Goal: Task Accomplishment & Management: Manage account settings

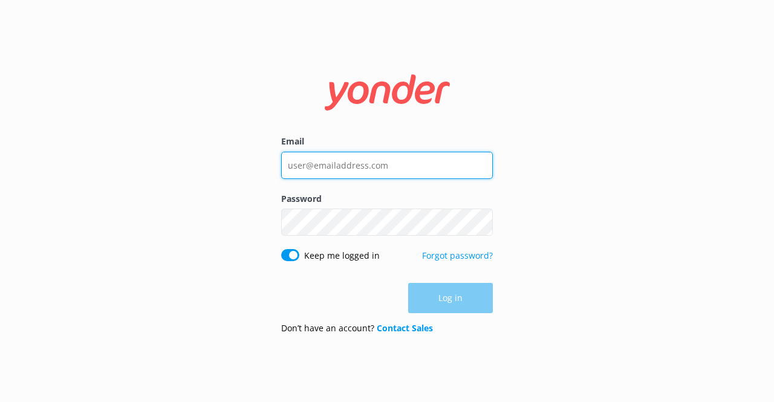
type input "[EMAIL_ADDRESS][DOMAIN_NAME]"
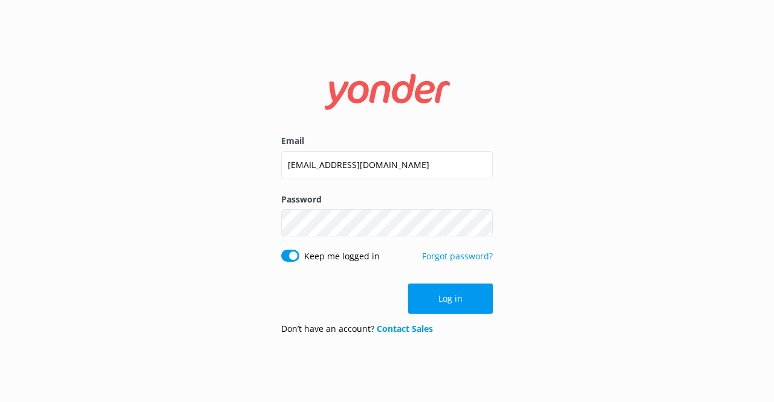
click at [451, 307] on div "Log in" at bounding box center [387, 299] width 212 height 30
click at [451, 306] on button "Log in" at bounding box center [450, 299] width 85 height 30
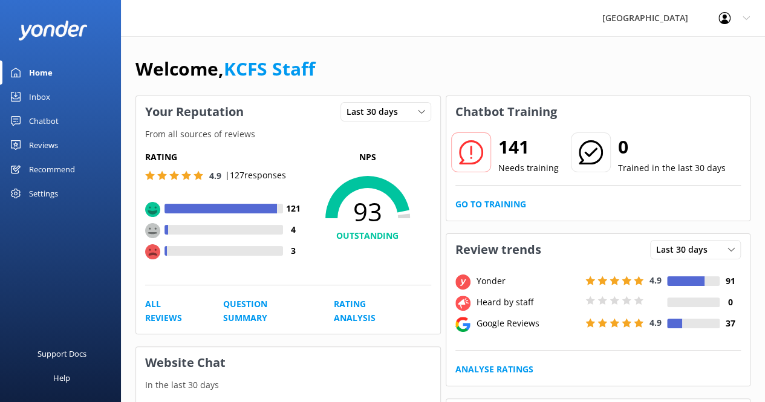
click at [41, 97] on div "Inbox" at bounding box center [39, 97] width 21 height 24
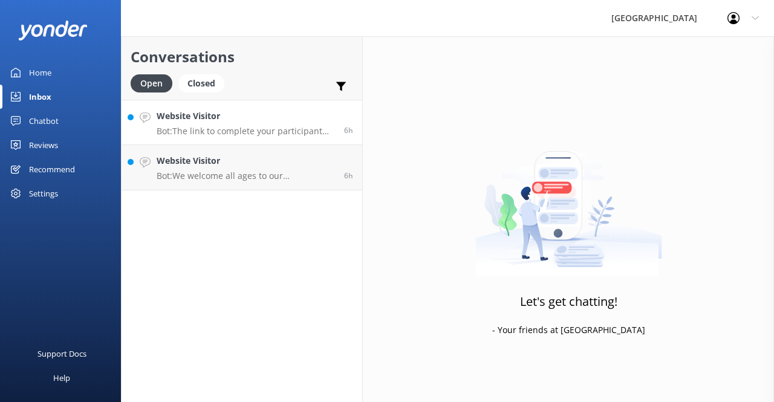
click at [260, 134] on p "Bot: The link to complete your participant waiver can be found in your reservat…" at bounding box center [246, 131] width 178 height 11
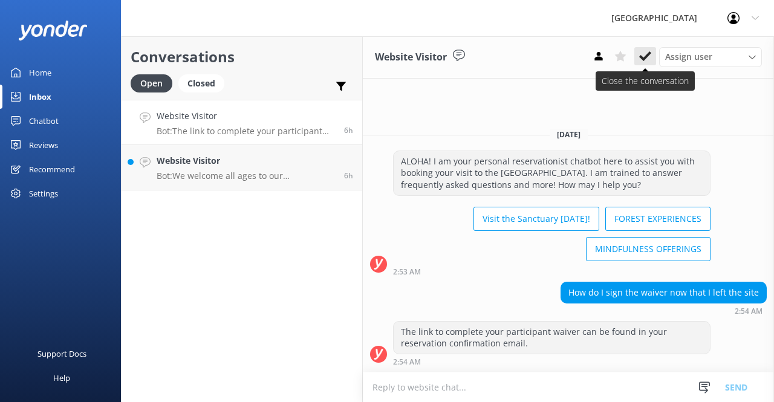
click at [648, 59] on icon at bounding box center [645, 56] width 12 height 12
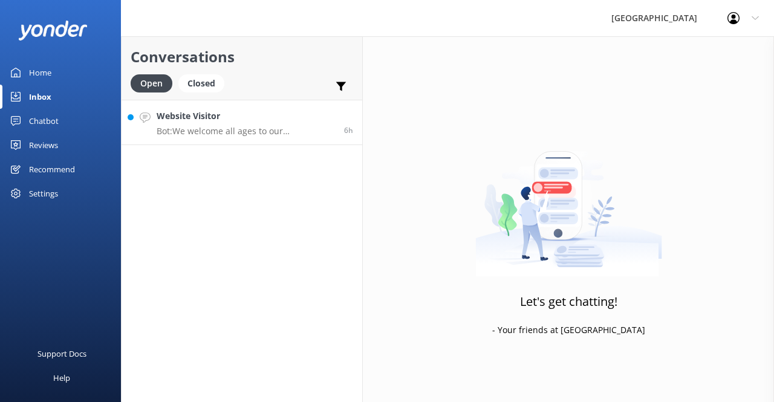
click at [272, 133] on p "Bot: We welcome all ages to our experiences. Children 4 and under are free with…" at bounding box center [246, 131] width 178 height 11
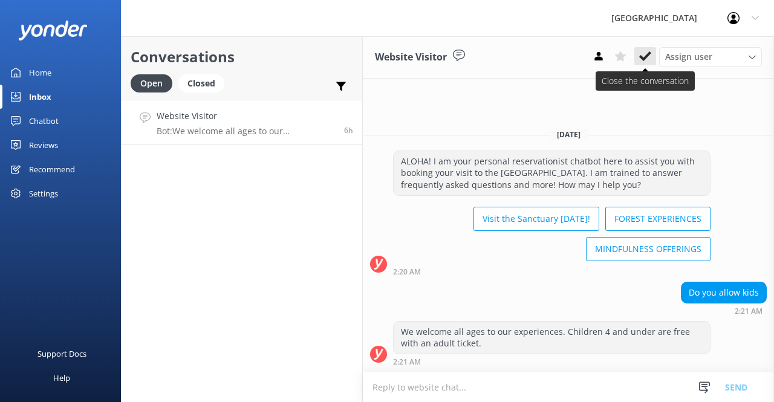
click at [644, 55] on icon at bounding box center [645, 56] width 12 height 12
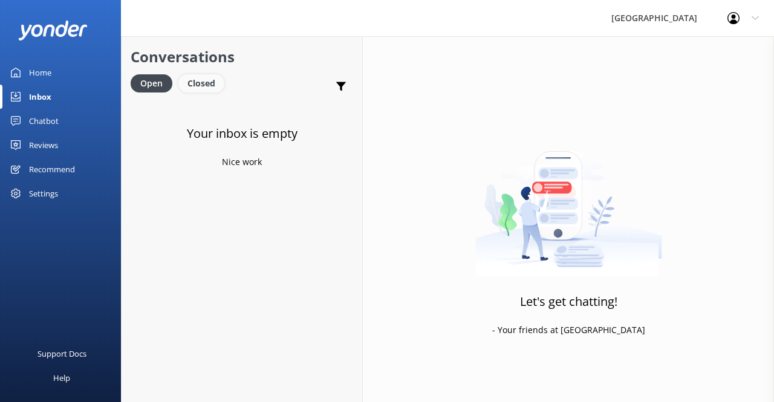
click at [209, 87] on div "Closed" at bounding box center [201, 83] width 46 height 18
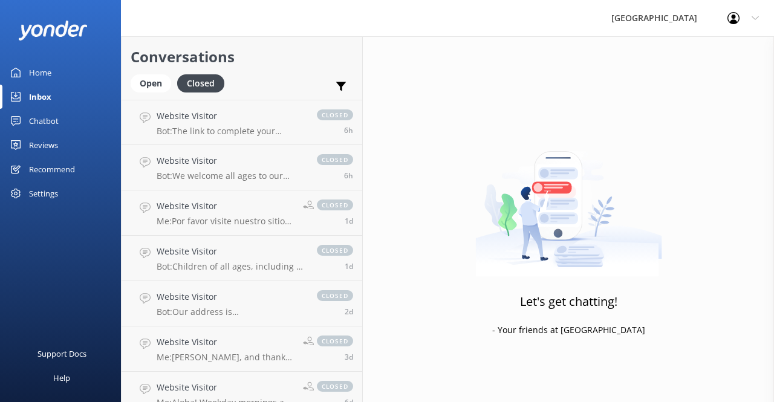
click at [46, 142] on div "Reviews" at bounding box center [43, 145] width 29 height 24
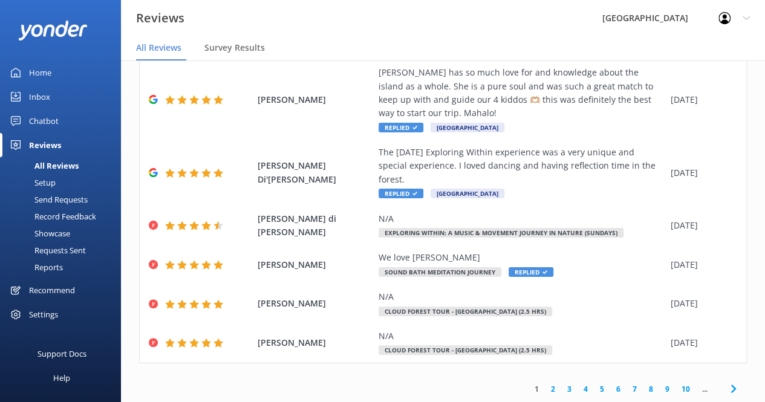
scroll to position [24, 0]
